Goal: Transaction & Acquisition: Purchase product/service

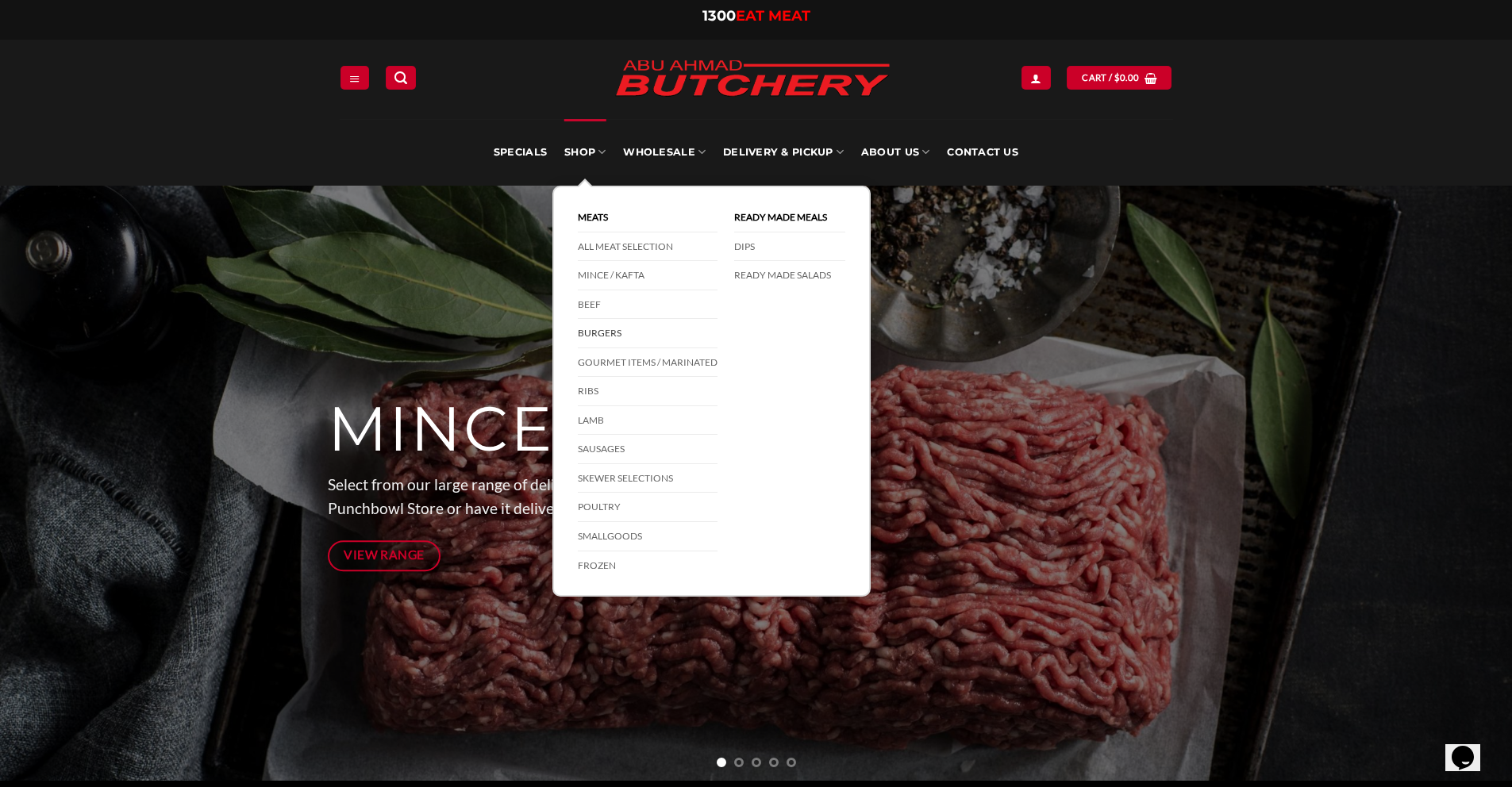
click at [607, 337] on link "Burgers" at bounding box center [647, 333] width 140 height 29
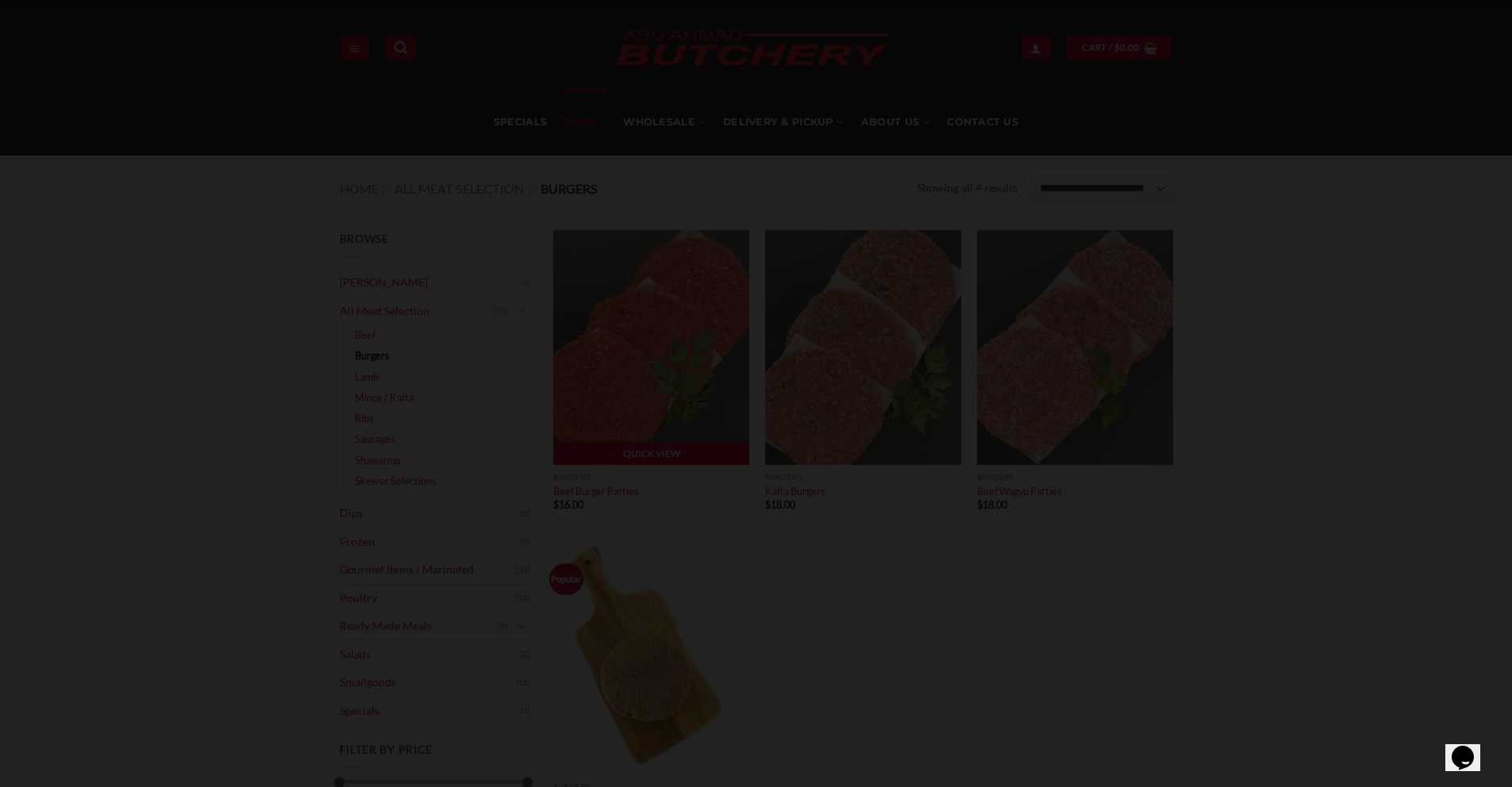
scroll to position [31, 0]
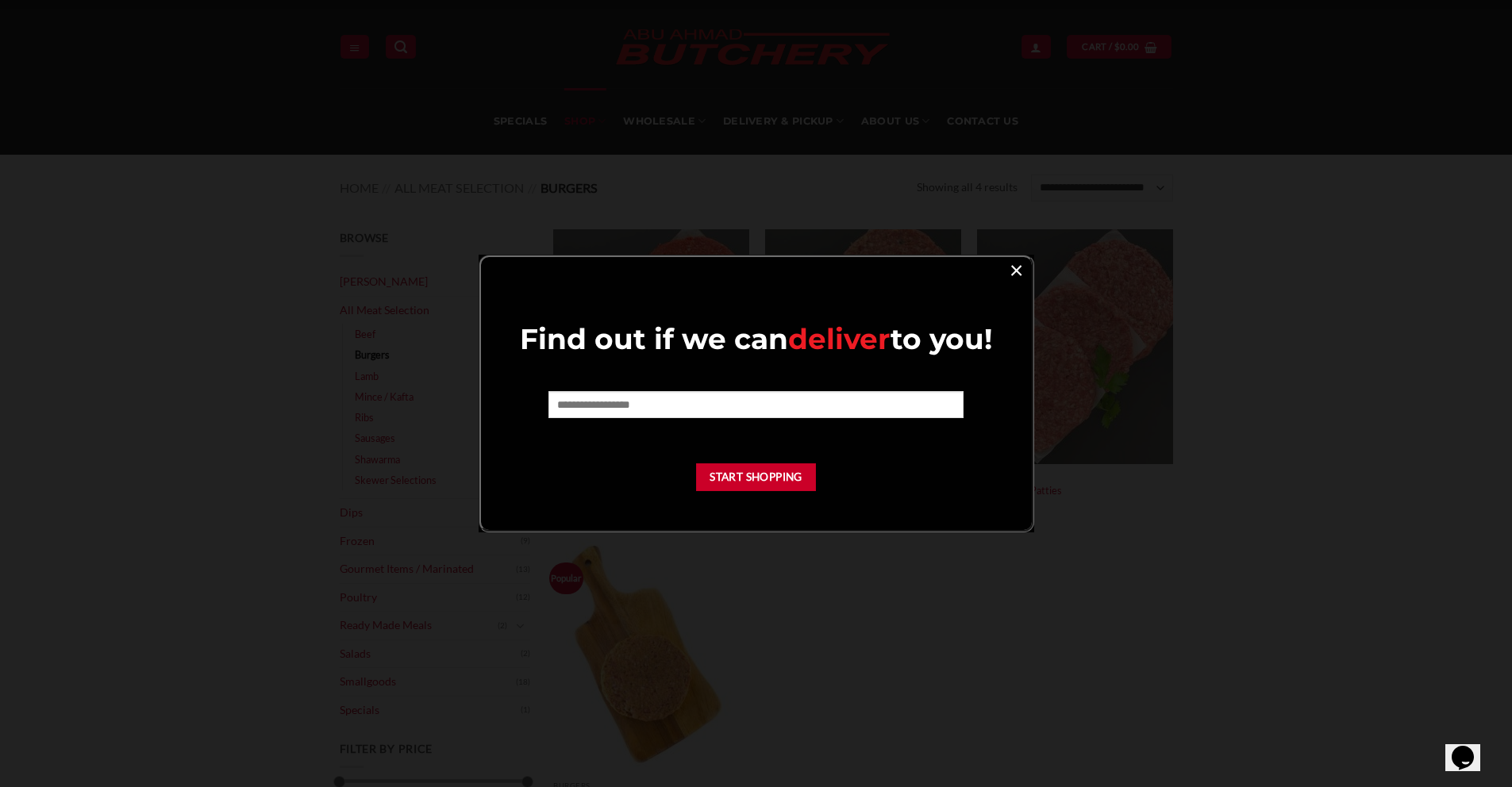
click at [1008, 271] on link "×" at bounding box center [1015, 269] width 23 height 21
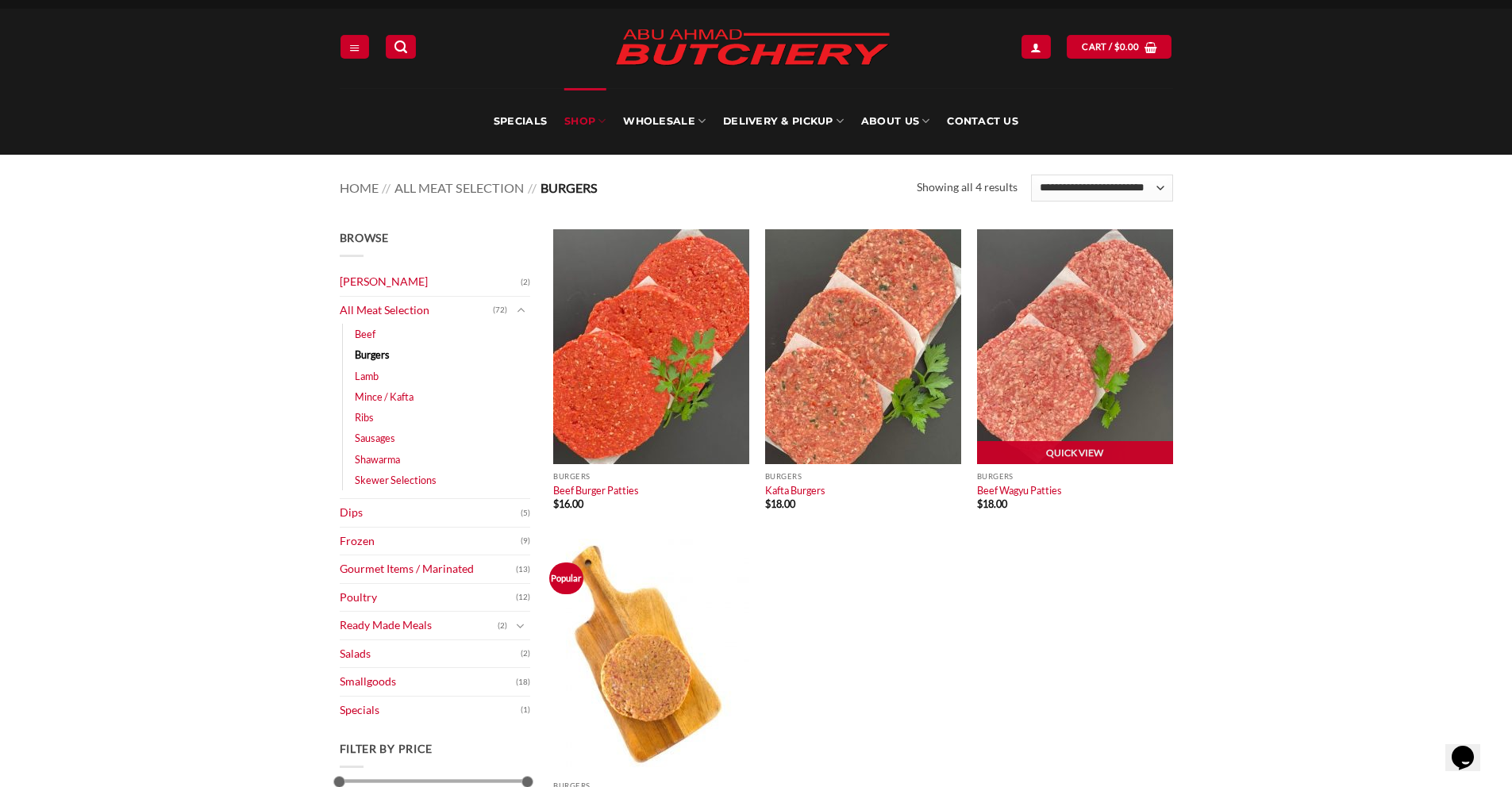
click at [1032, 348] on img at bounding box center [1075, 347] width 196 height 235
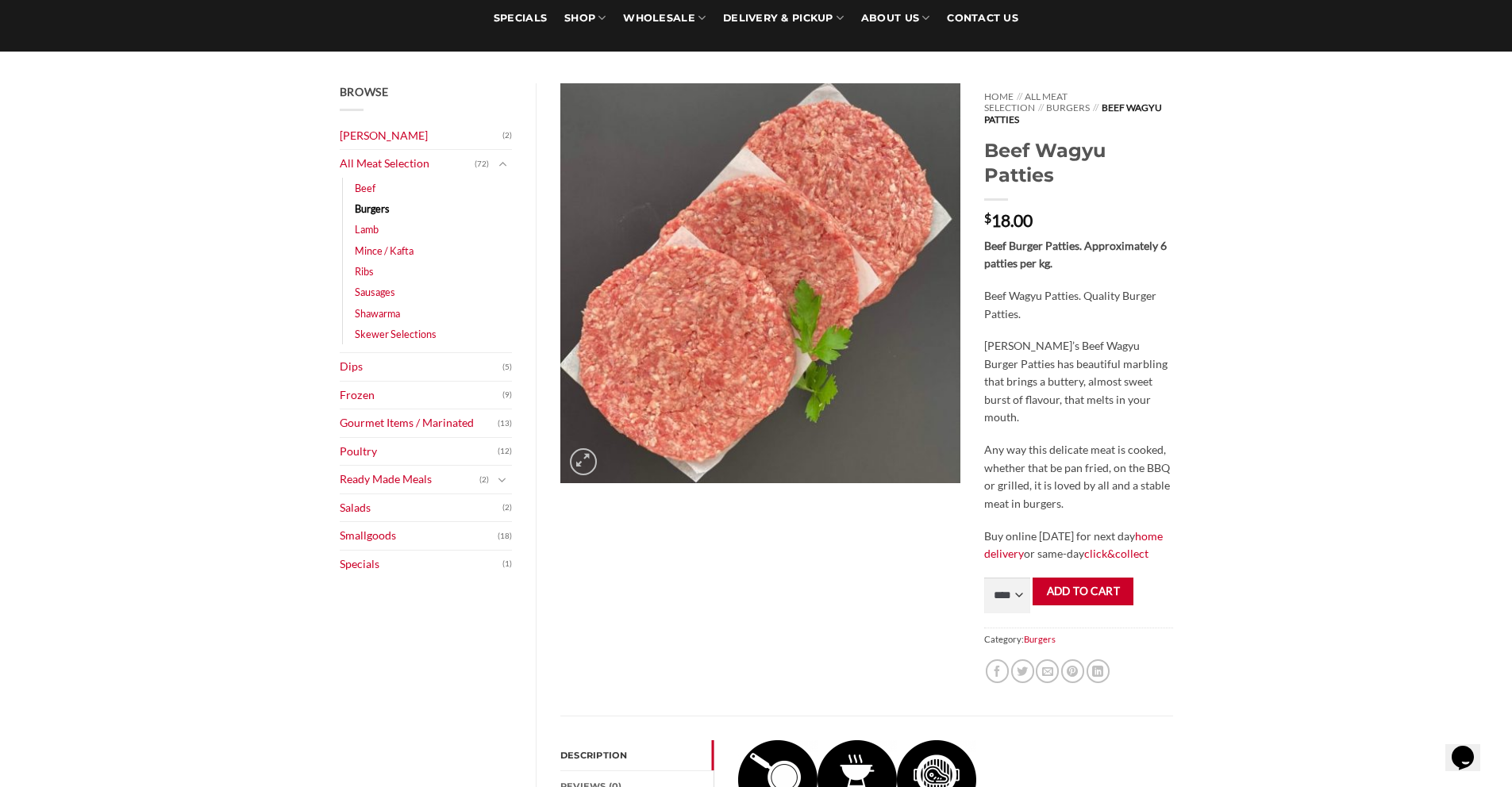
scroll to position [148, 0]
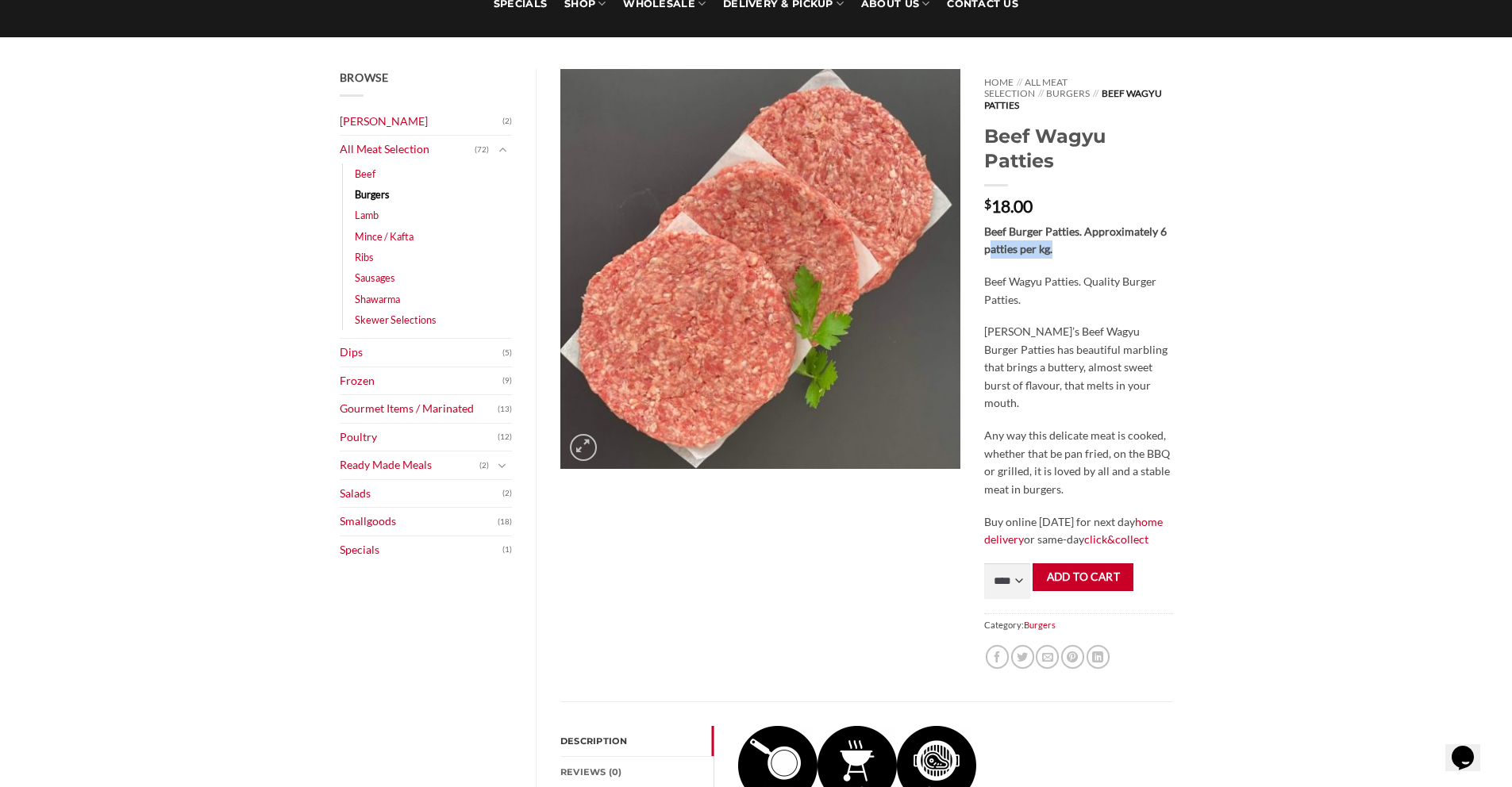
drag, startPoint x: 992, startPoint y: 244, endPoint x: 1085, endPoint y: 235, distance: 93.4
click at [1085, 235] on p "Beef Burger Patties. Approximately 6 patties per kg." at bounding box center [1078, 241] width 188 height 36
click at [1072, 298] on div "Beef Burger Patties. Approximately 6 patties per kg. Beef Wagyu Patties. Qualit…" at bounding box center [1078, 386] width 188 height 326
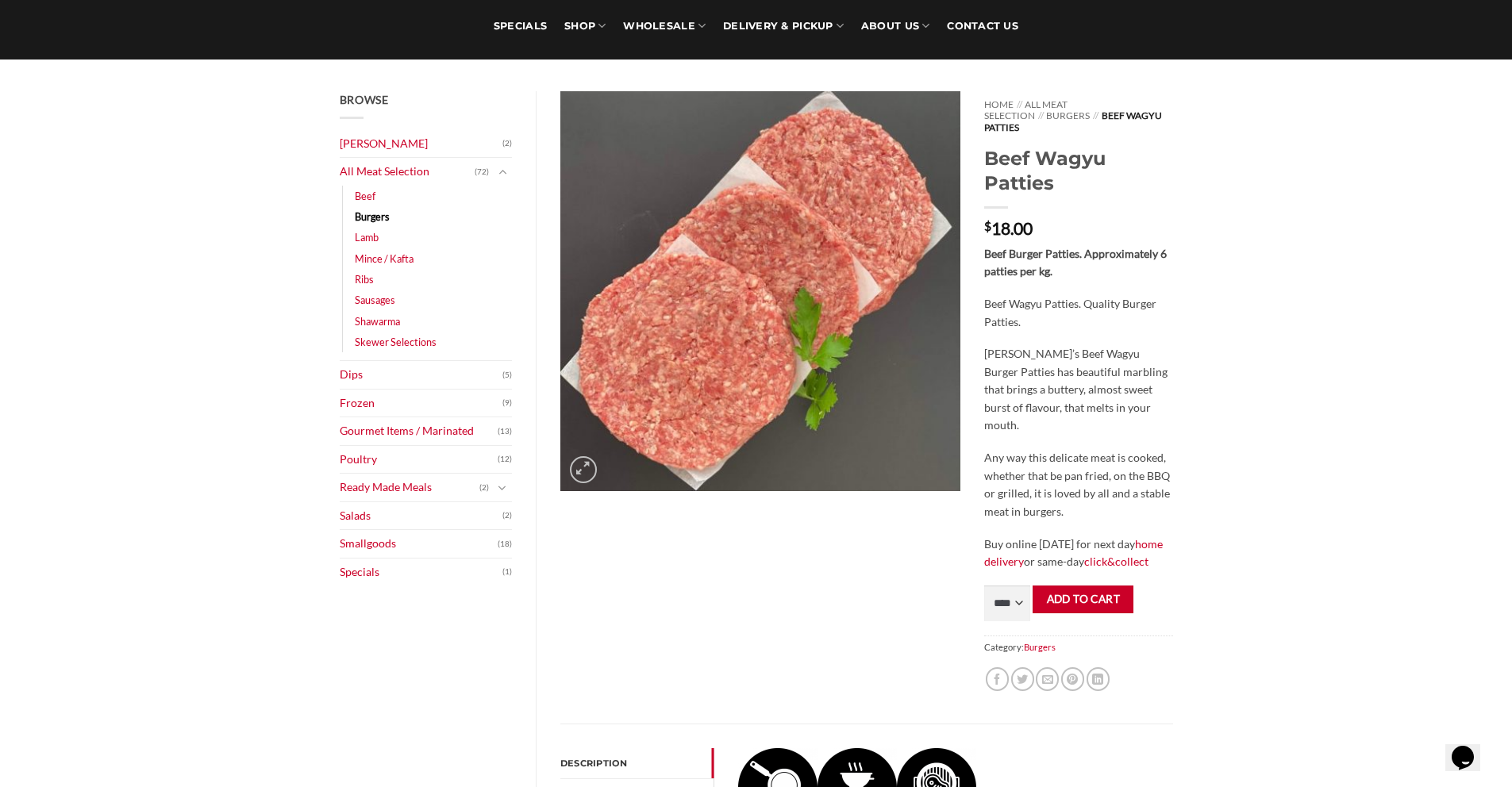
scroll to position [124, 0]
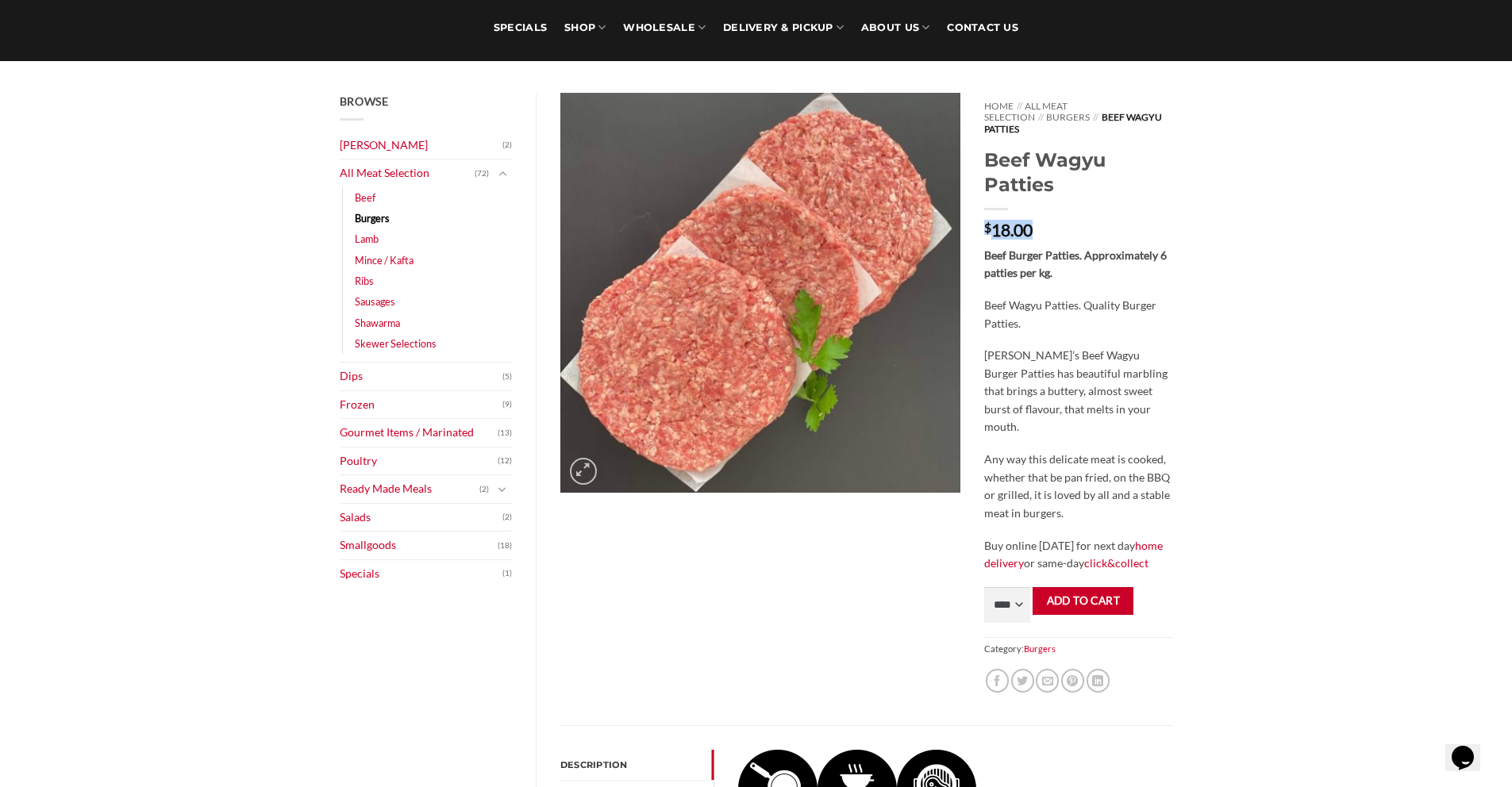
drag, startPoint x: 984, startPoint y: 220, endPoint x: 1062, endPoint y: 210, distance: 78.6
click at [1062, 221] on p "$ 18.00" at bounding box center [1078, 230] width 188 height 17
drag, startPoint x: 988, startPoint y: 211, endPoint x: 1188, endPoint y: 255, distance: 204.8
click at [1123, 235] on div "Home // All Meat Selection // Burgers // Beef Wagyu Patties Beef Wagyu Patties …" at bounding box center [1078, 409] width 212 height 632
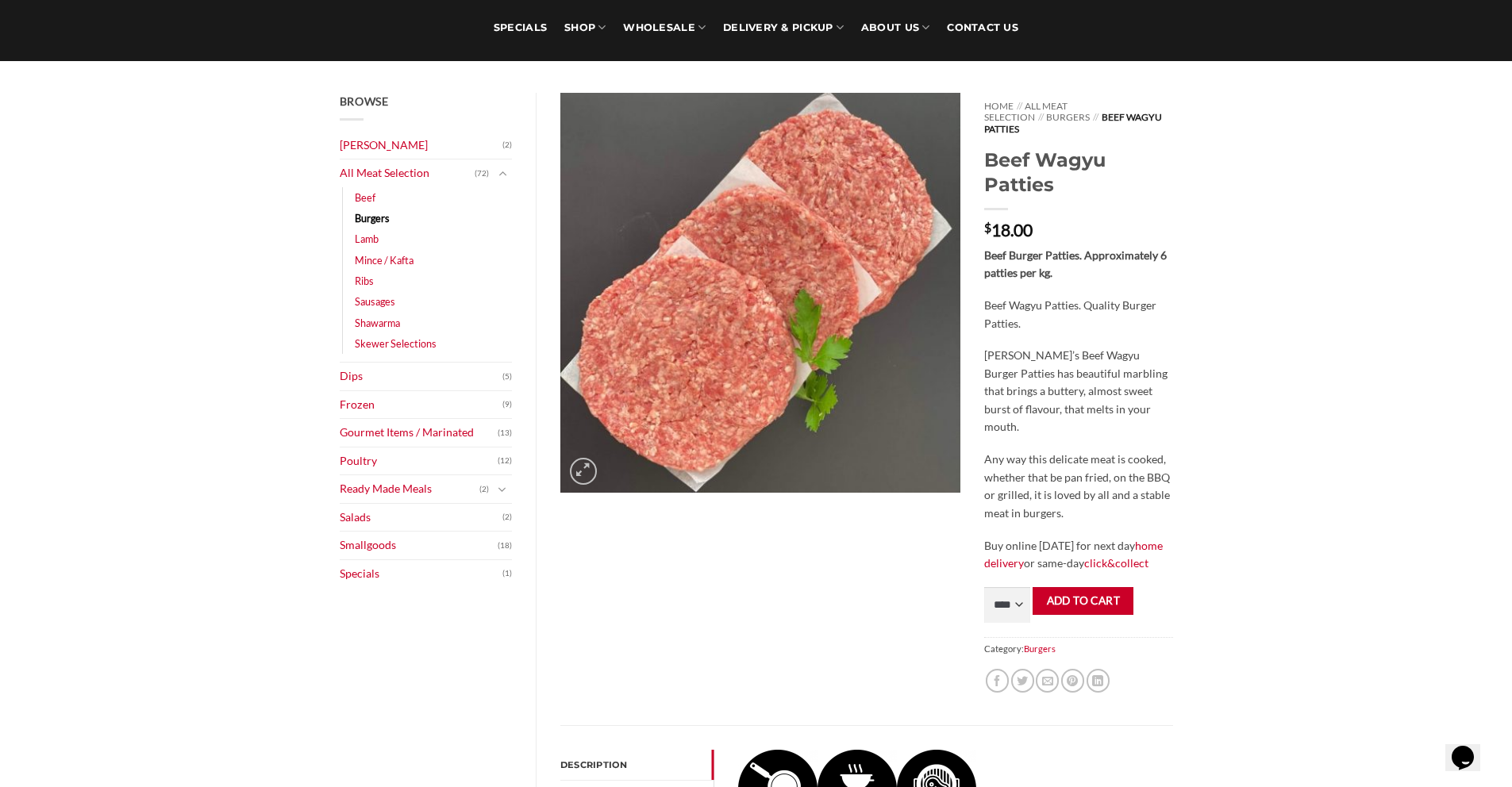
click at [1088, 378] on p "Abu Ahmad Butchery’s Beef Wagyu Burger Patties has beautiful marbling that brin…" at bounding box center [1078, 391] width 188 height 89
click at [1011, 587] on select "**** * *** * *** * *** * *** * *** * *** * *** * *** * *** ** **** ** **** ** *…" at bounding box center [1007, 605] width 46 height 36
select select "*"
click at [984, 587] on select "**** * *** * *** * *** * *** * *** * *** * *** * *** * *** ** **** ** **** ** *…" at bounding box center [1007, 605] width 46 height 36
drag, startPoint x: 986, startPoint y: 447, endPoint x: 1003, endPoint y: 449, distance: 17.1
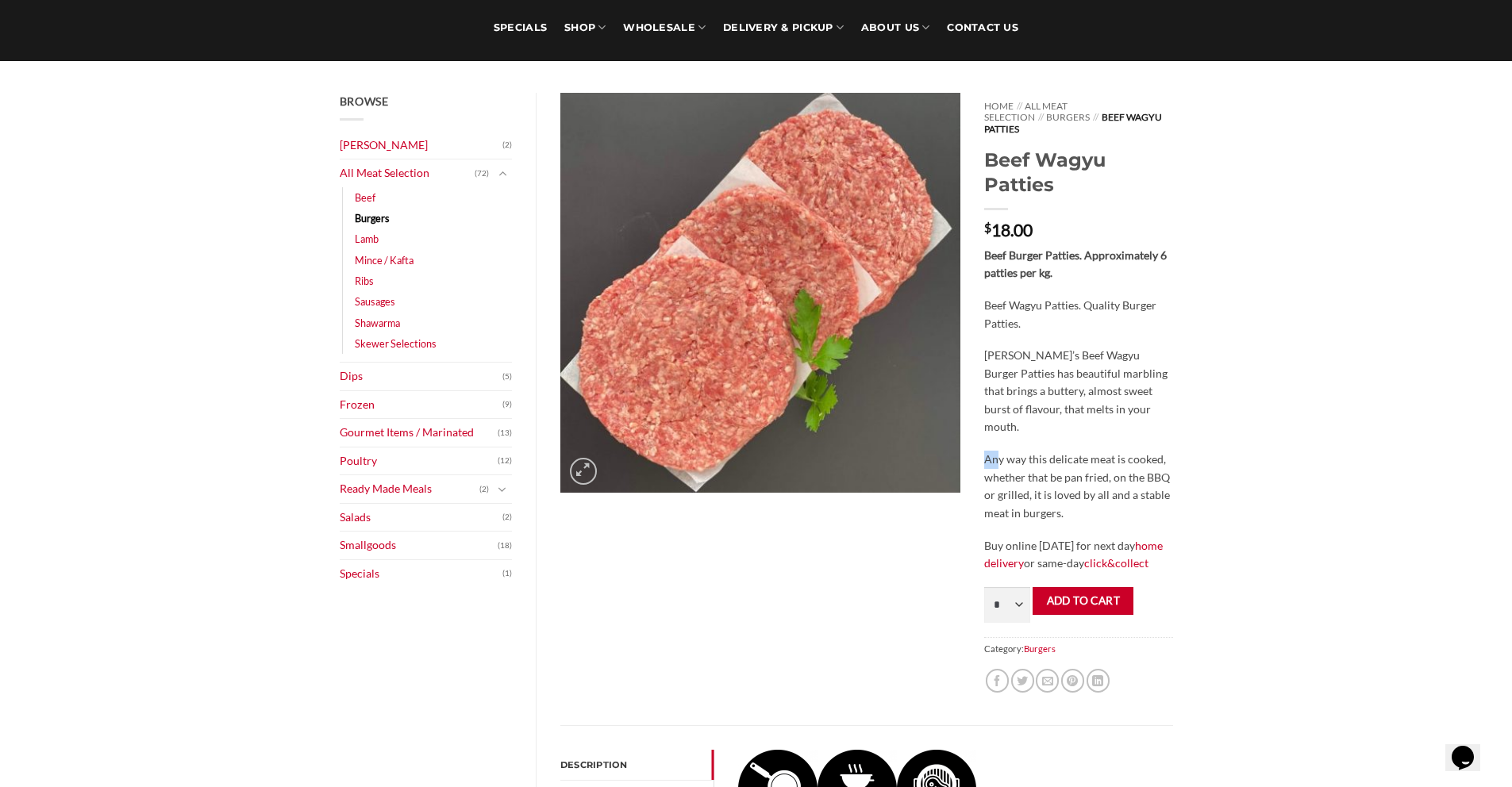
click at [1003, 451] on p "Any way this delicate meat is cooked, whether that be pan fried, on the BBQ or …" at bounding box center [1078, 486] width 188 height 72
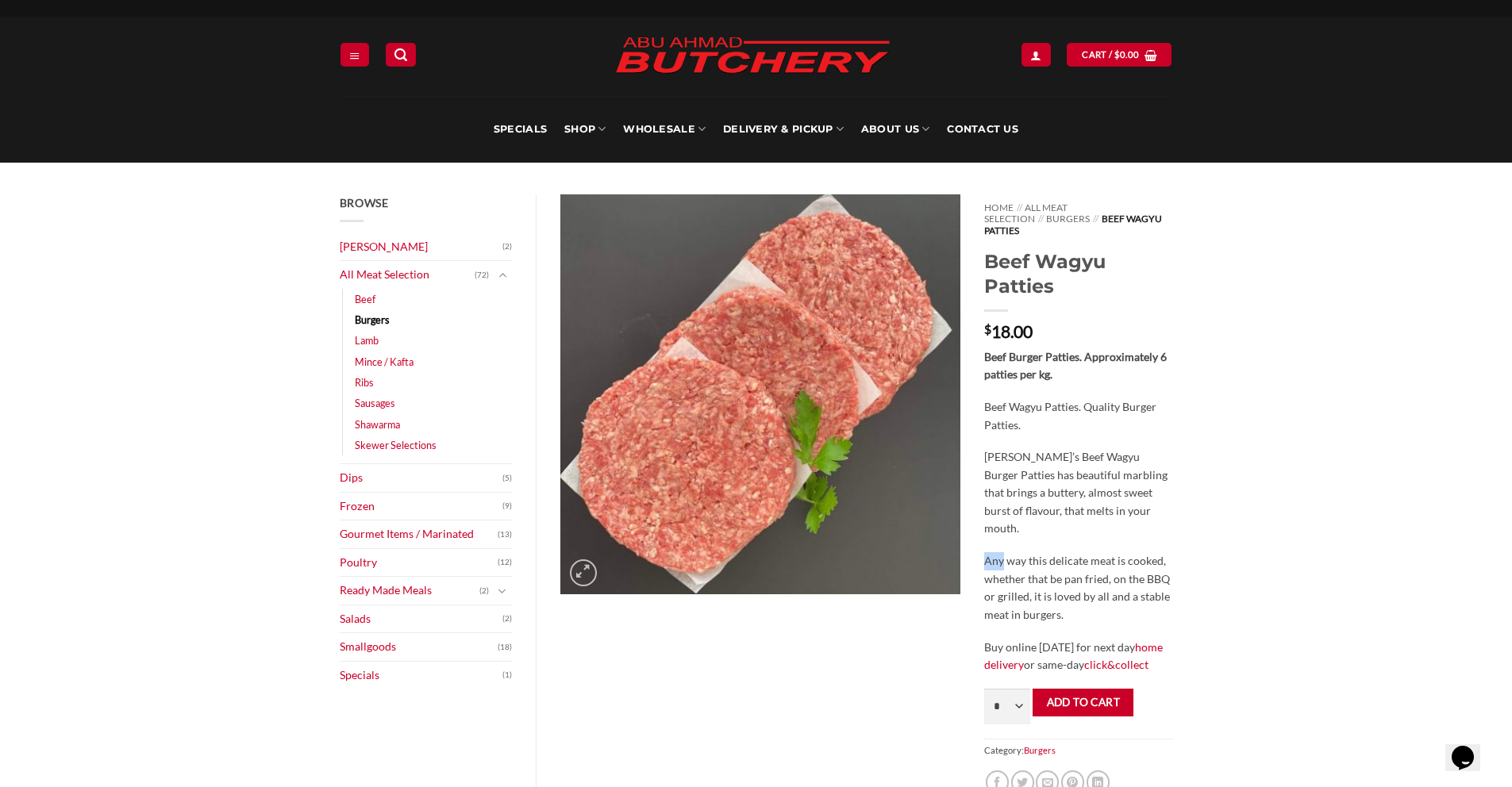
scroll to position [0, 0]
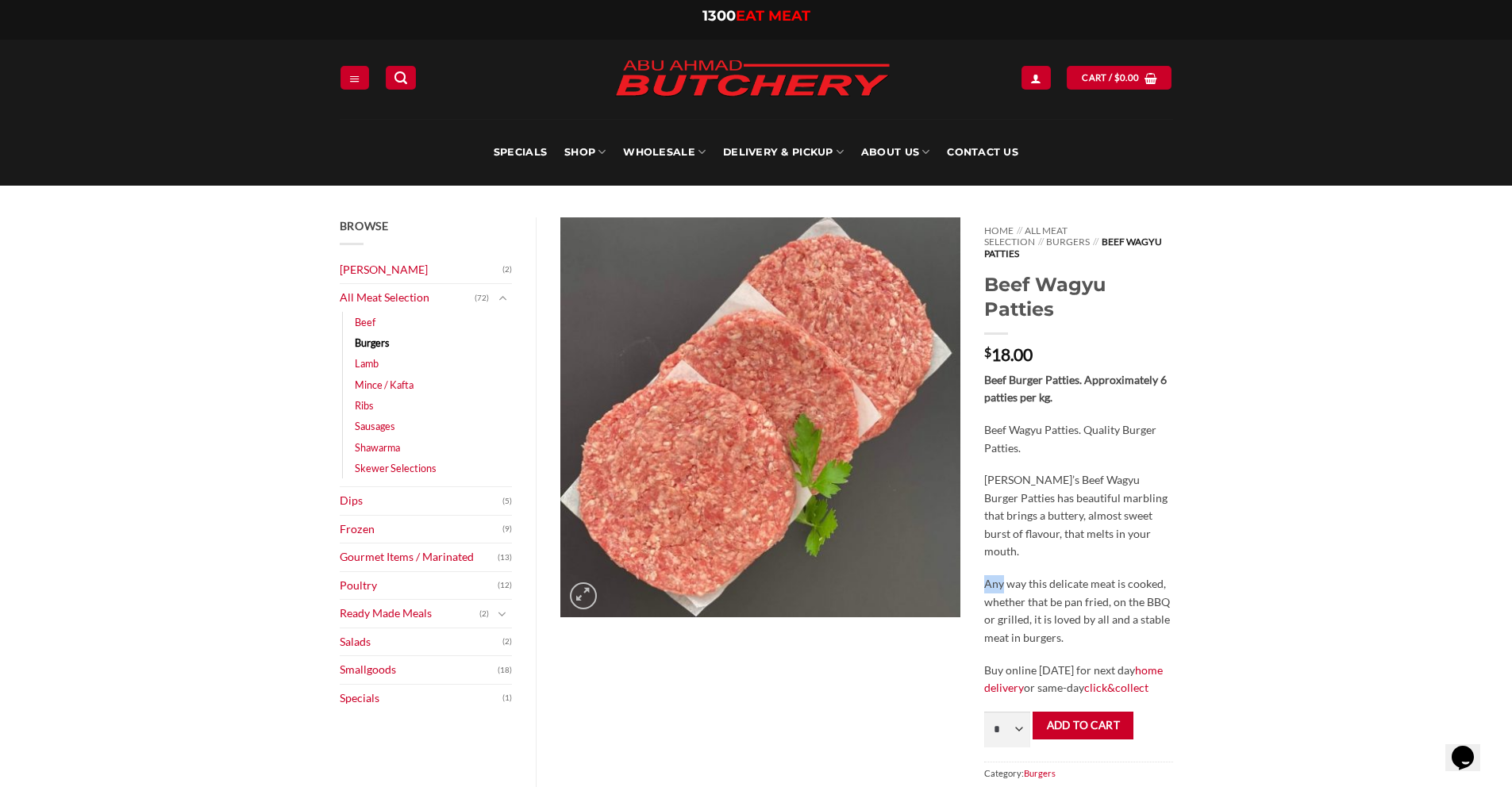
click at [1083, 373] on strong "Beef Burger Patties. Approximately 6 patties per kg." at bounding box center [1075, 388] width 182 height 32
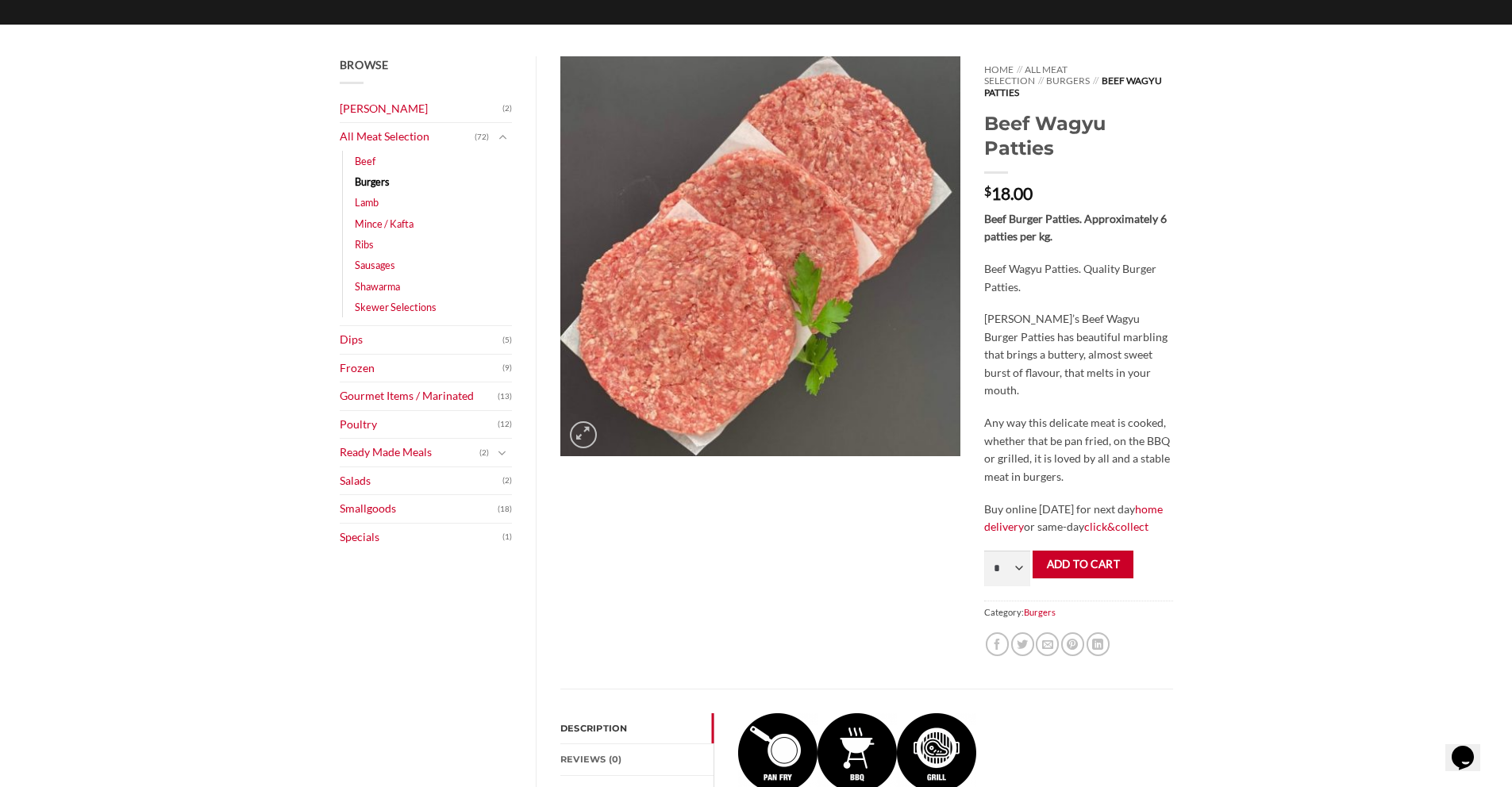
scroll to position [163, 0]
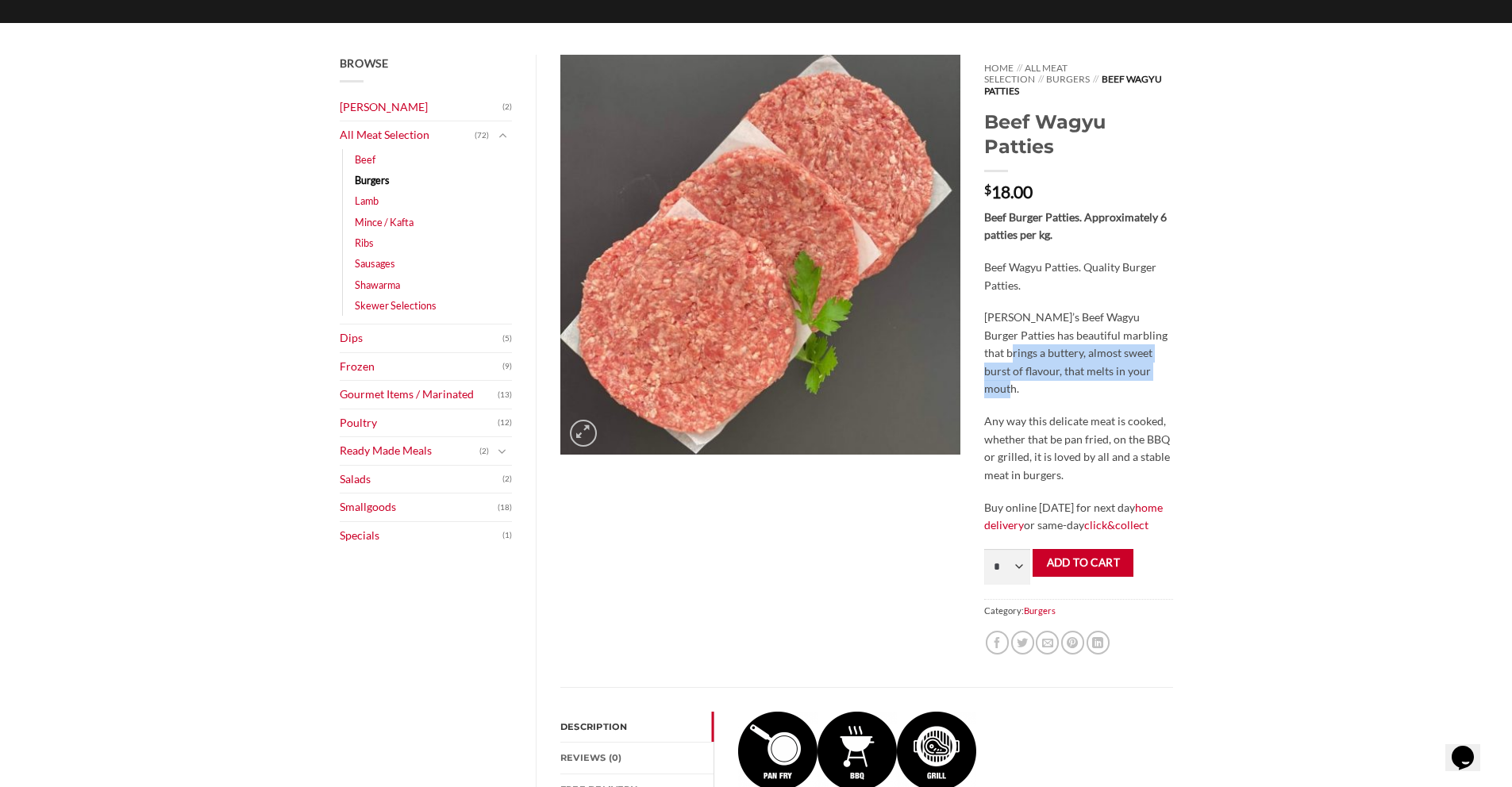
drag, startPoint x: 987, startPoint y: 345, endPoint x: 1183, endPoint y: 354, distance: 196.2
click at [1183, 354] on div "Home // All Meat Selection // Burgers // Beef Wagyu Patties Beef Wagyu Patties …" at bounding box center [1078, 371] width 212 height 632
click at [1109, 365] on p "Abu Ahmad Butchery’s Beef Wagyu Burger Patties has beautiful marbling that brin…" at bounding box center [1078, 353] width 188 height 89
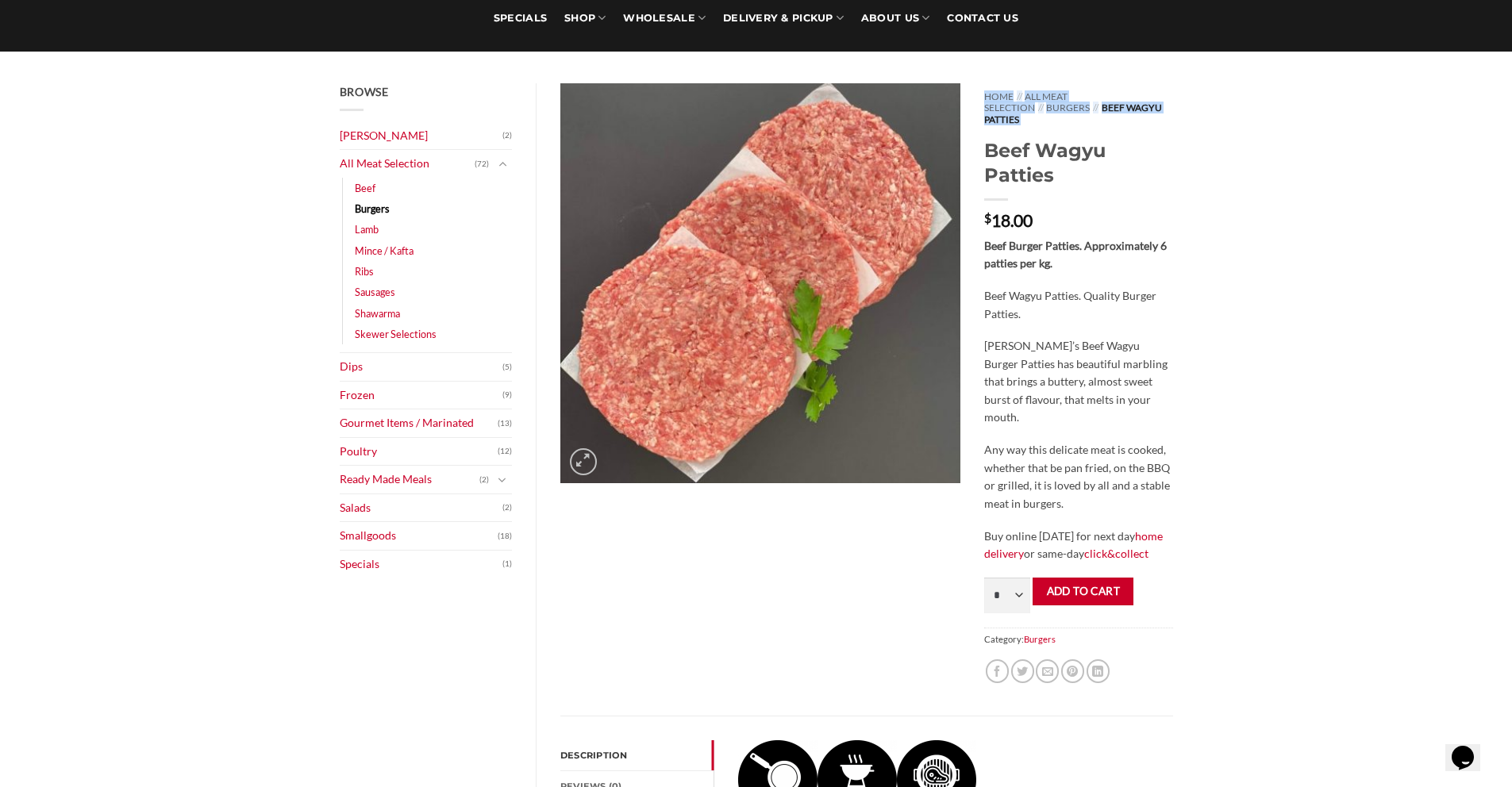
scroll to position [0, 0]
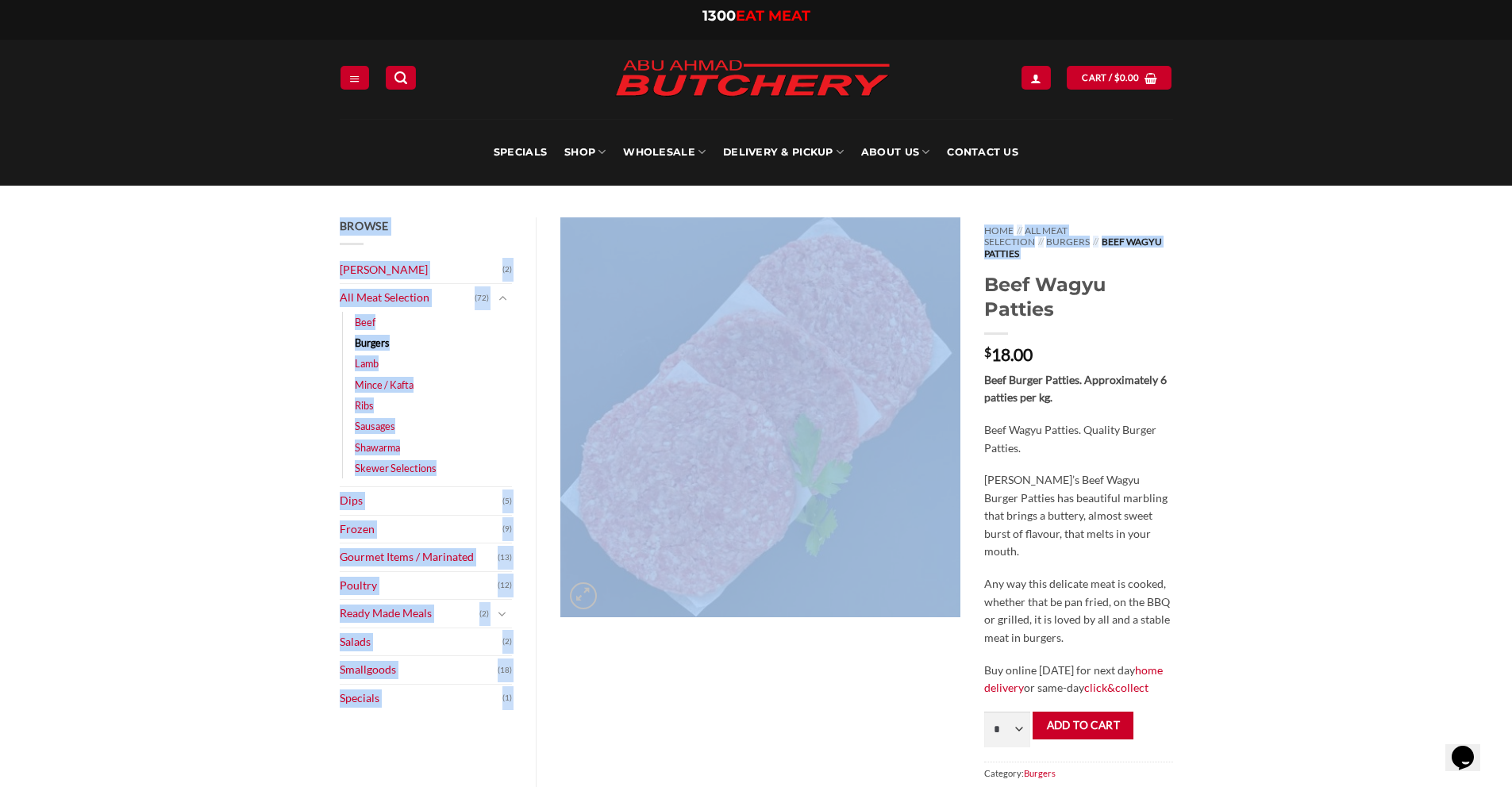
drag, startPoint x: 984, startPoint y: 138, endPoint x: 1205, endPoint y: 145, distance: 221.1
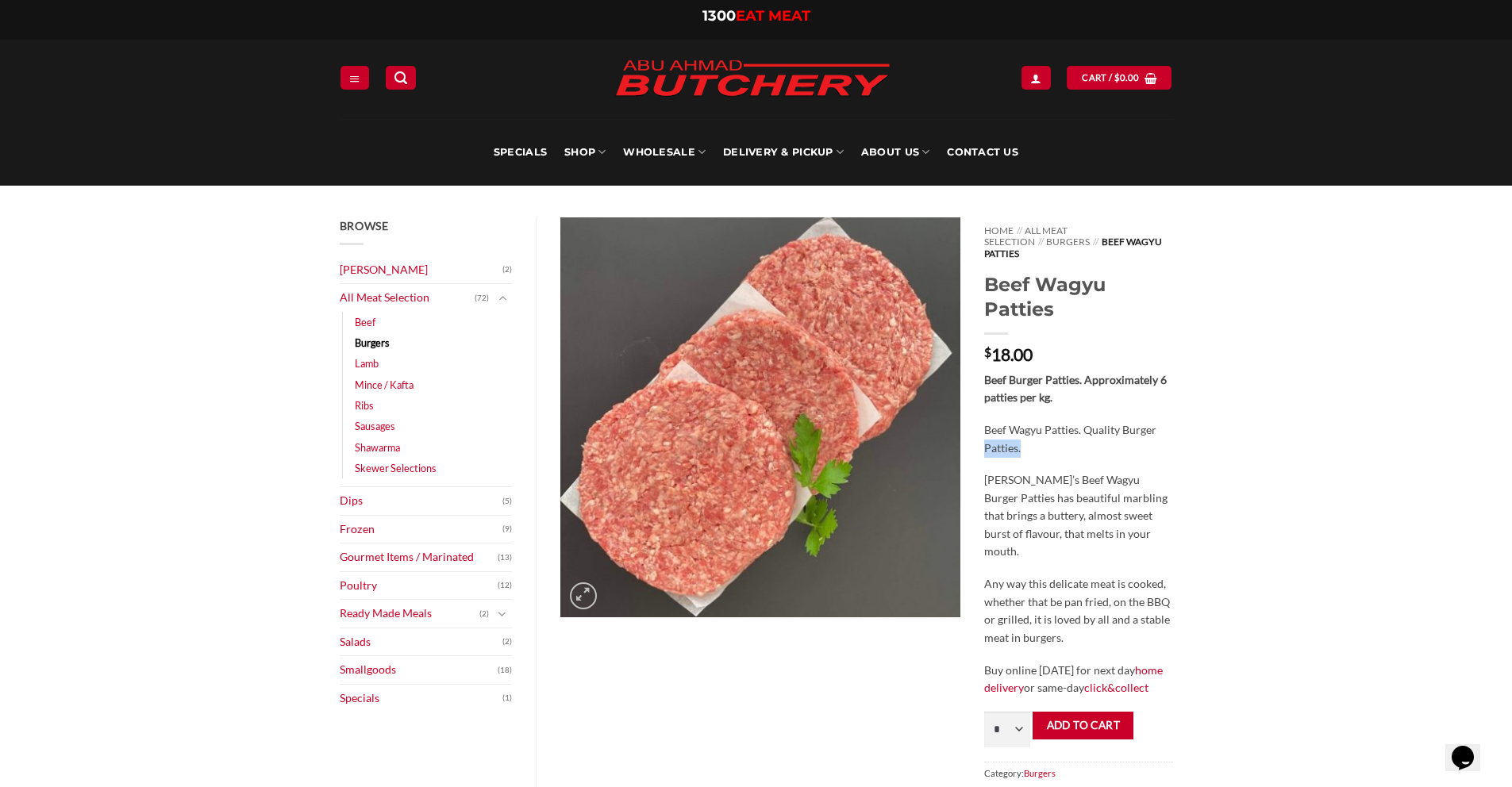
drag, startPoint x: 1198, startPoint y: 432, endPoint x: 1162, endPoint y: 401, distance: 47.5
click at [1207, 432] on div "Browse Abu Ahmad Butchery (2) All Meat Selection (72) Beef (18) Burgers (4) Lam…" at bounding box center [756, 785] width 1512 height 1200
drag, startPoint x: 1153, startPoint y: 400, endPoint x: 1122, endPoint y: 400, distance: 31.0
click at [1150, 400] on div "Beef Burger Patties. Approximately 6 patties per kg. Beef Wagyu Patties. Qualit…" at bounding box center [1078, 534] width 188 height 326
